Goal: Check status: Check status

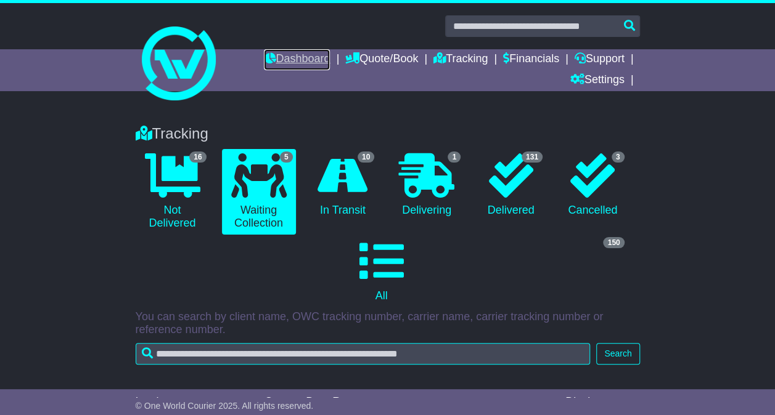
click at [277, 58] on link "Dashboard" at bounding box center [297, 59] width 66 height 21
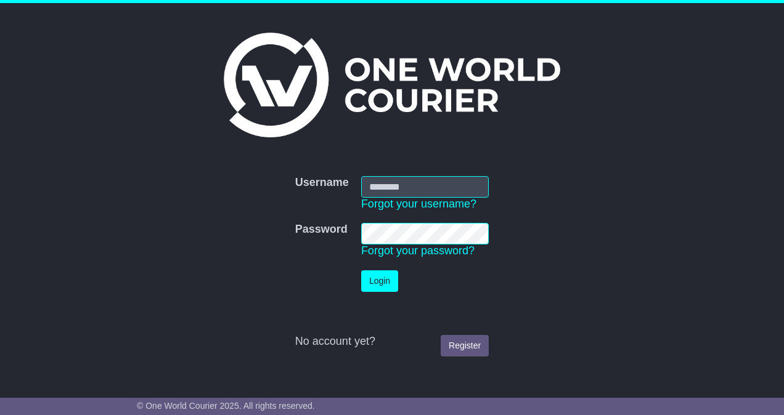
type input "**********"
click at [383, 292] on td "Login" at bounding box center [425, 281] width 140 height 34
click at [383, 287] on button "Login" at bounding box center [379, 282] width 37 height 22
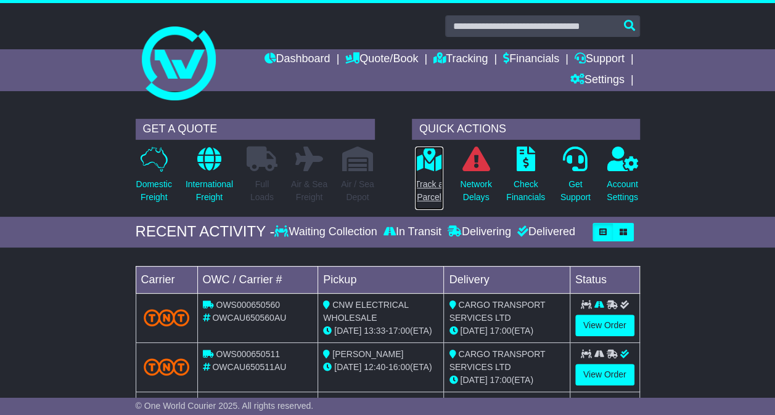
click at [435, 168] on icon at bounding box center [429, 159] width 28 height 25
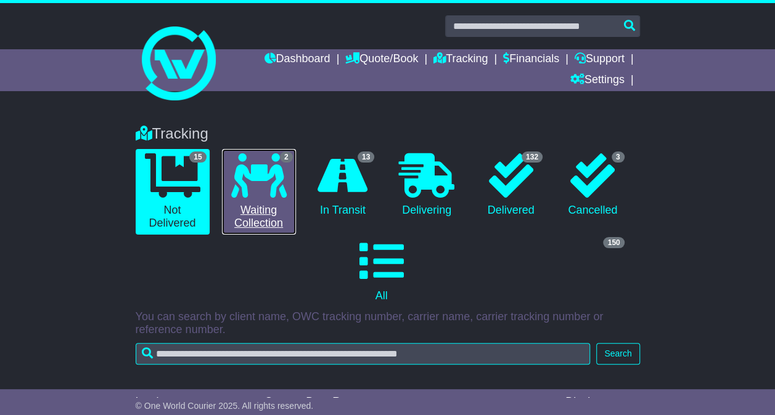
click at [279, 186] on icon at bounding box center [258, 175] width 55 height 44
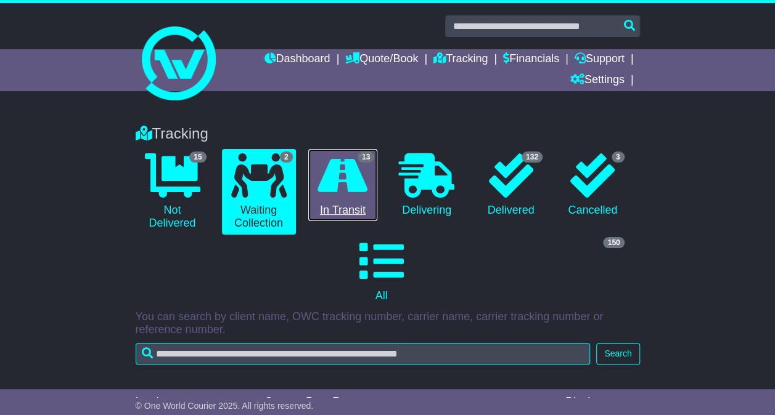
click at [346, 181] on icon at bounding box center [342, 175] width 50 height 44
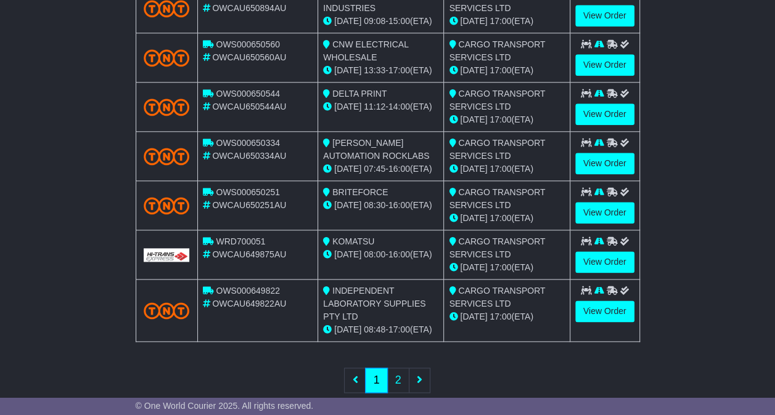
scroll to position [646, 0]
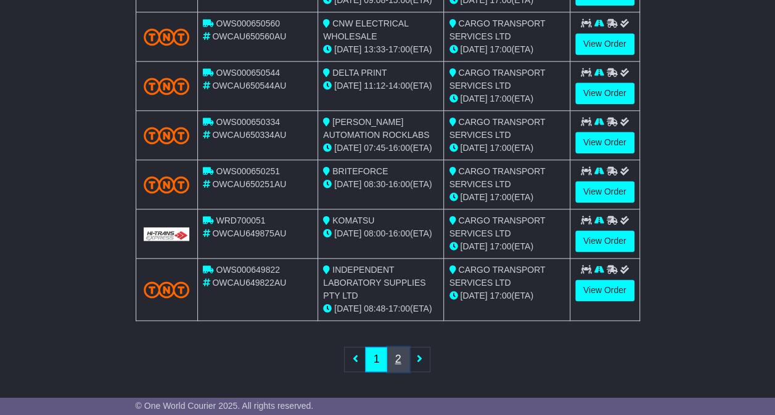
click at [395, 362] on link "2" at bounding box center [398, 359] width 22 height 25
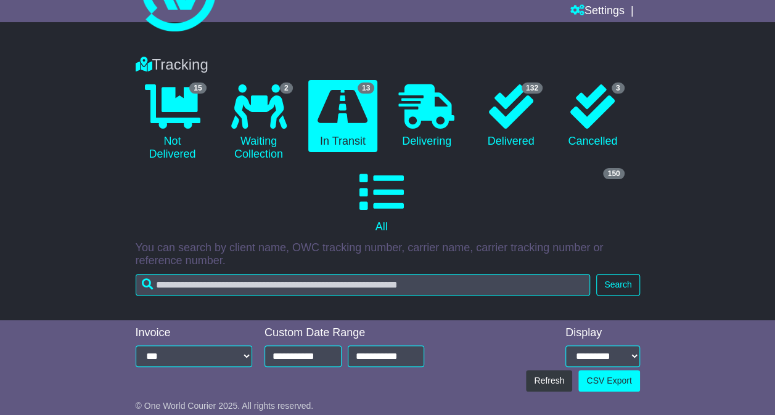
scroll to position [67, 0]
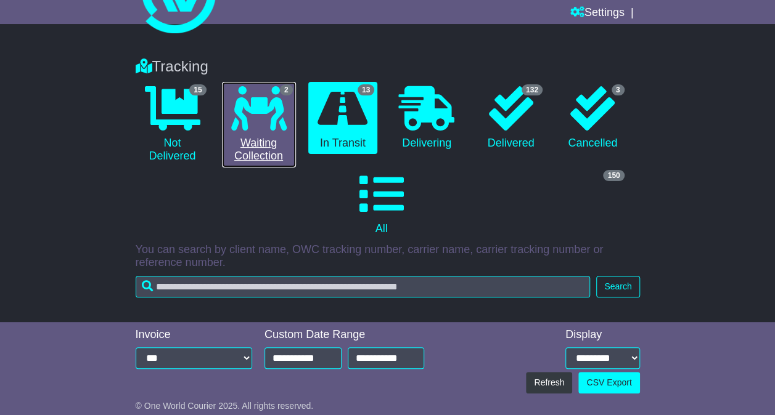
click at [232, 127] on icon at bounding box center [258, 108] width 55 height 44
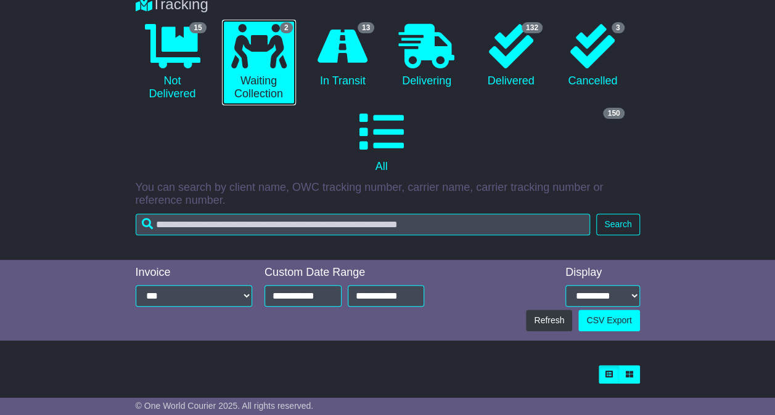
scroll to position [0, 0]
